Goal: Task Accomplishment & Management: Manage account settings

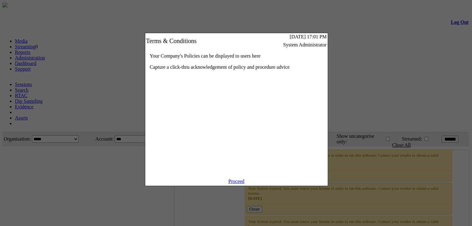
click at [239, 184] on link "Proceed" at bounding box center [236, 181] width 16 height 5
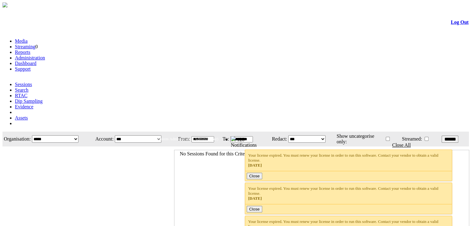
click at [45, 55] on link "Administration" at bounding box center [30, 57] width 30 height 5
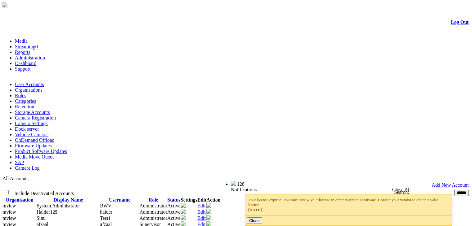
click at [42, 87] on link "Organisations" at bounding box center [29, 89] width 28 height 5
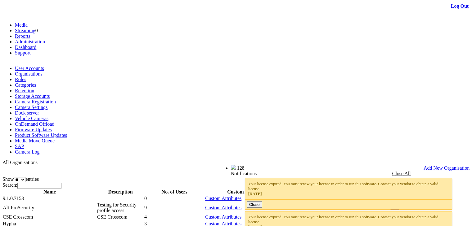
scroll to position [31, 0]
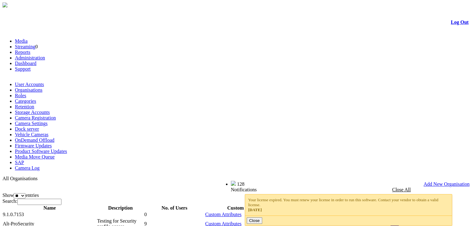
click at [456, 24] on link "Log Out" at bounding box center [460, 22] width 18 height 5
